Goal: Task Accomplishment & Management: Complete application form

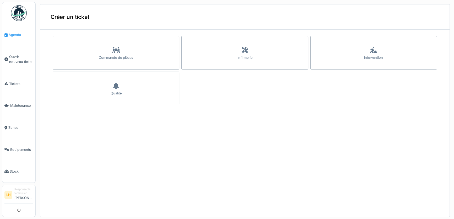
click at [17, 36] on span "Agenda" at bounding box center [21, 34] width 25 height 5
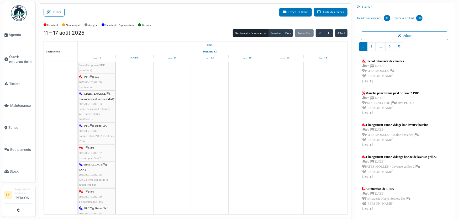
scroll to position [310, 0]
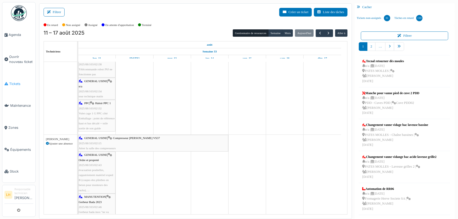
click at [15, 81] on span "Tickets" at bounding box center [21, 83] width 24 height 5
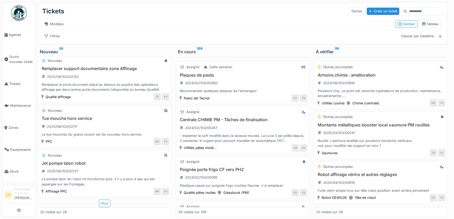
scroll to position [3, 0]
click at [75, 161] on h3 "Jet pompe talon robot" at bounding box center [104, 163] width 129 height 5
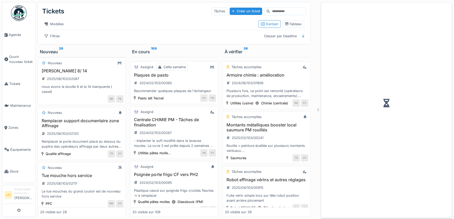
scroll to position [894, 0]
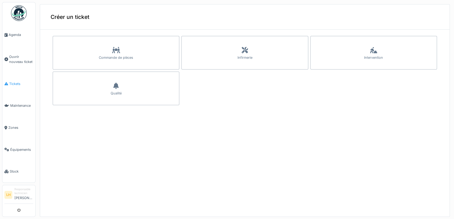
click at [13, 83] on span "Tickets" at bounding box center [21, 83] width 24 height 5
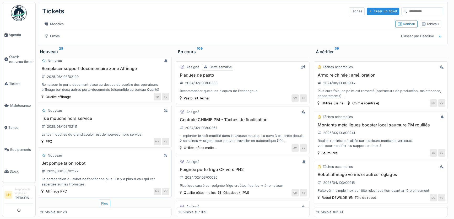
scroll to position [3, 0]
click at [73, 161] on h3 "Jet pompe talon robot" at bounding box center [104, 163] width 129 height 5
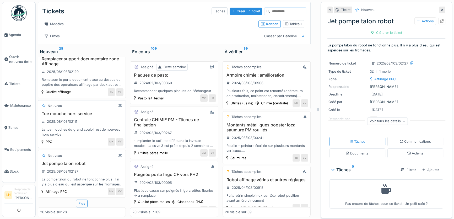
scroll to position [905, 0]
click at [76, 111] on h3 "Tue mouche hors service" at bounding box center [81, 113] width 83 height 5
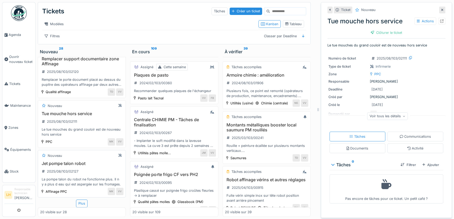
click at [76, 161] on h3 "Jet pompe talon robot" at bounding box center [81, 163] width 83 height 5
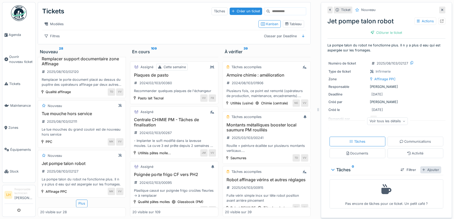
click at [420, 167] on div "Ajouter" at bounding box center [430, 169] width 21 height 7
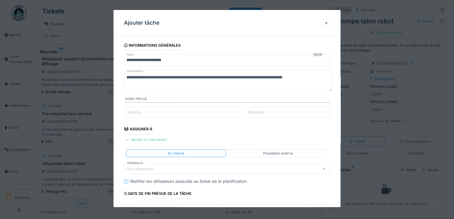
drag, startPoint x: 323, startPoint y: 78, endPoint x: 79, endPoint y: 59, distance: 245.0
click at [79, 59] on div "**********" at bounding box center [245, 109] width 418 height 219
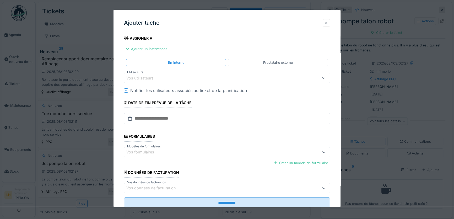
scroll to position [106, 0]
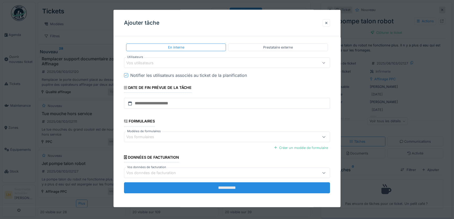
type textarea "**********"
click at [228, 189] on input "**********" at bounding box center [227, 187] width 206 height 11
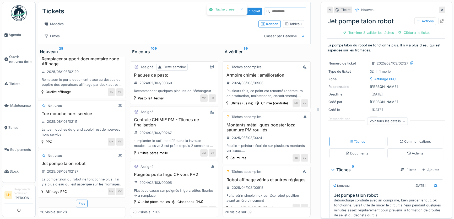
scroll to position [43, 0]
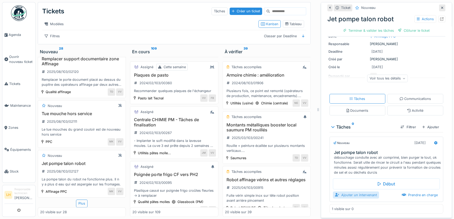
click at [346, 194] on div "Ajouter un intervenant" at bounding box center [356, 194] width 46 height 7
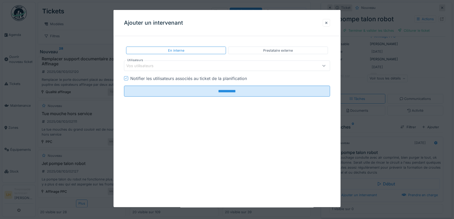
click at [175, 65] on div "Vos utilisateurs" at bounding box center [214, 66] width 177 height 6
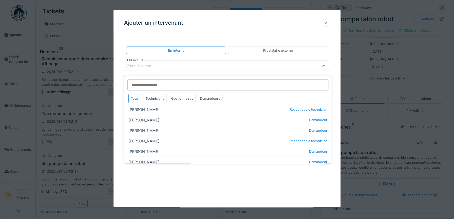
scroll to position [95, 0]
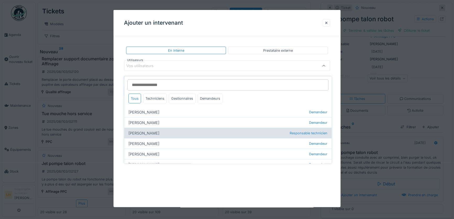
click at [148, 131] on div "Lucas Herbet Responsable technicien" at bounding box center [227, 133] width 207 height 10
type input "*****"
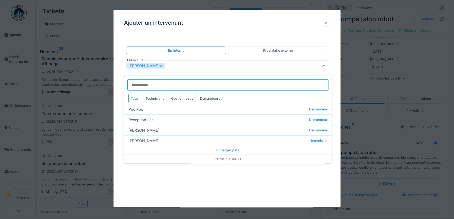
scroll to position [3, 0]
click at [174, 65] on div "[PERSON_NAME]" at bounding box center [214, 66] width 177 height 6
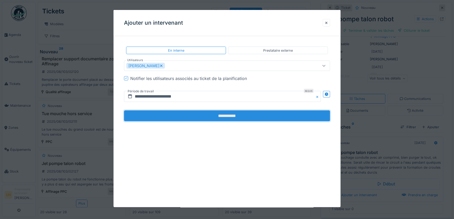
click at [220, 115] on input "**********" at bounding box center [227, 115] width 206 height 11
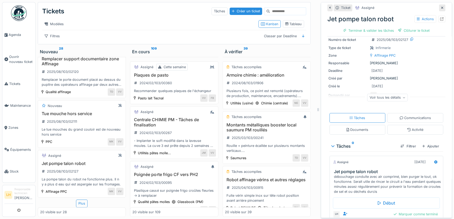
scroll to position [50, 0]
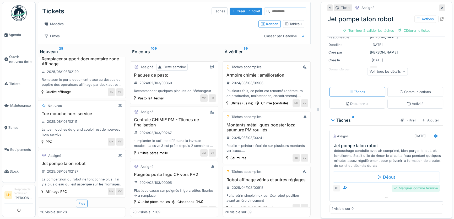
click at [403, 185] on div "Marquer comme terminé" at bounding box center [416, 188] width 48 height 7
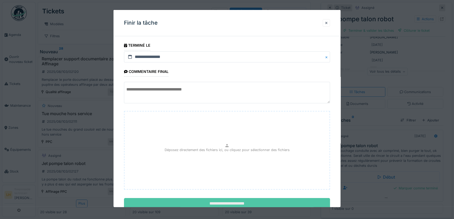
click at [233, 203] on input "**********" at bounding box center [227, 203] width 206 height 11
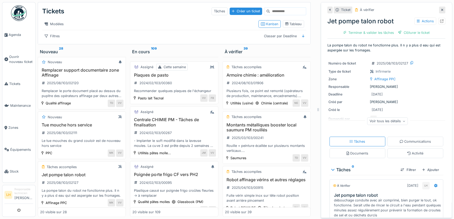
scroll to position [905, 0]
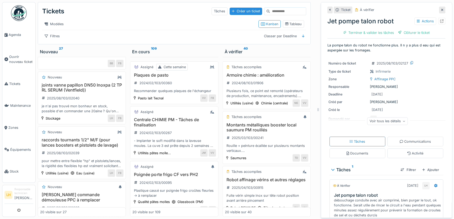
scroll to position [917, 0]
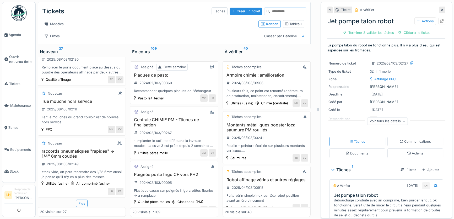
click at [441, 9] on icon at bounding box center [442, 9] width 3 height 3
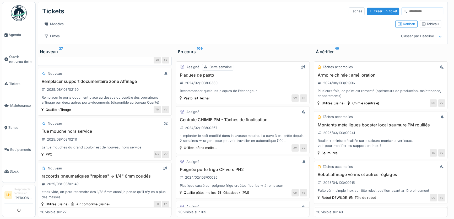
scroll to position [827, 0]
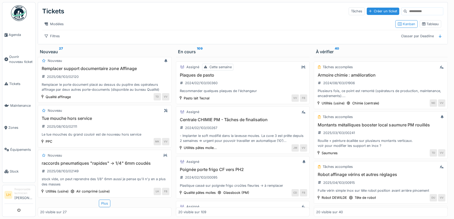
click at [19, 15] on img at bounding box center [19, 13] width 16 height 16
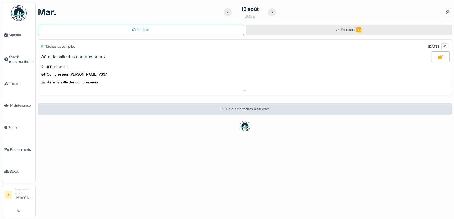
click at [315, 32] on div "En retard 13" at bounding box center [349, 30] width 206 height 10
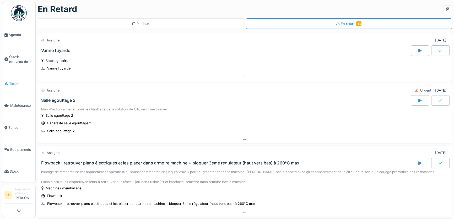
click at [13, 84] on span "Tickets" at bounding box center [21, 83] width 24 height 5
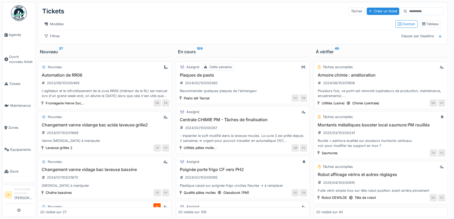
click at [185, 55] on div "En cours 109" at bounding box center [243, 52] width 130 height 6
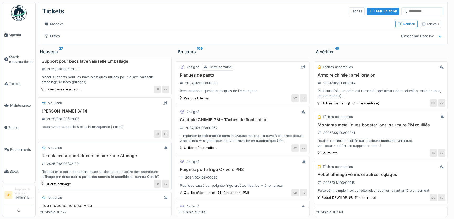
scroll to position [708, 0]
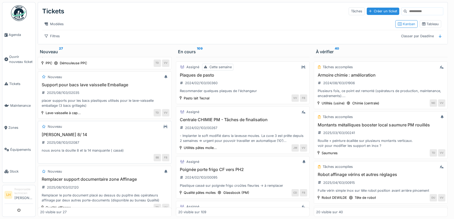
click at [58, 137] on h3 "douille allen 8/ 14" at bounding box center [104, 134] width 129 height 5
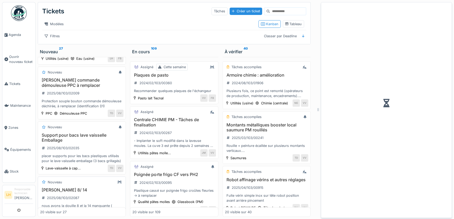
scroll to position [765, 0]
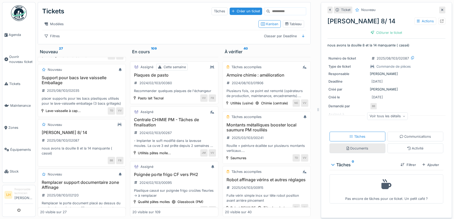
click at [367, 149] on div "Documents" at bounding box center [358, 148] width 56 height 10
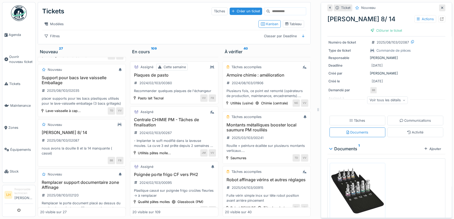
scroll to position [31, 0]
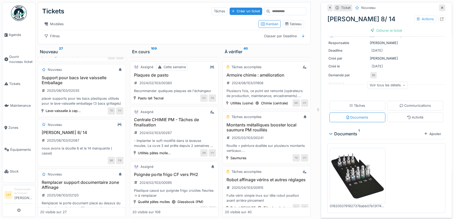
click at [355, 169] on img at bounding box center [357, 175] width 53 height 53
click at [441, 5] on div at bounding box center [442, 7] width 3 height 5
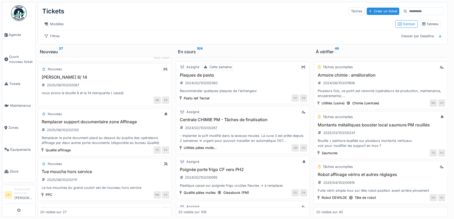
scroll to position [708, 0]
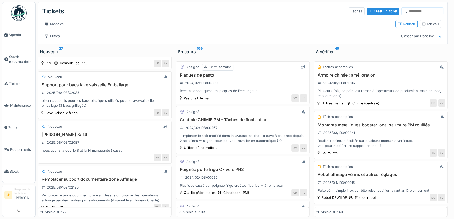
click at [18, 9] on img at bounding box center [19, 13] width 16 height 16
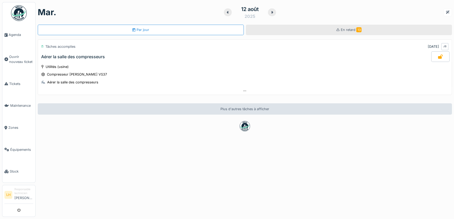
click at [325, 34] on div "En retard 13" at bounding box center [349, 30] width 206 height 10
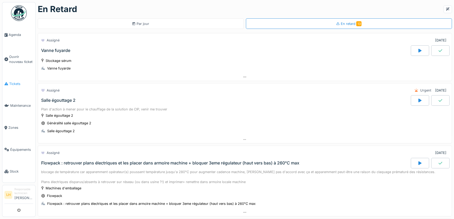
click at [18, 81] on span "Tickets" at bounding box center [21, 83] width 24 height 5
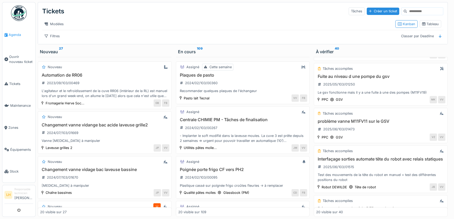
click at [11, 37] on span "Agenda" at bounding box center [21, 34] width 25 height 5
